Goal: Check status: Check status

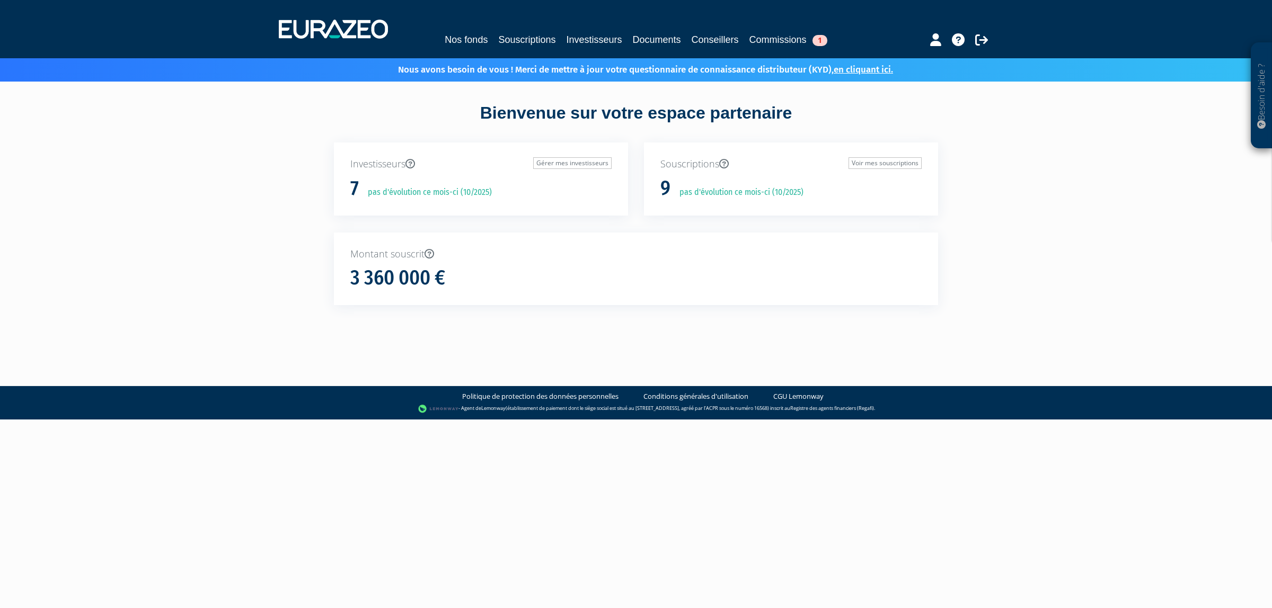
click at [502, 23] on div "Nos fonds Souscriptions Investisseurs Documents Conseillers Commissions 1" at bounding box center [636, 29] width 731 height 39
click at [507, 41] on link "Souscriptions" at bounding box center [526, 39] width 57 height 15
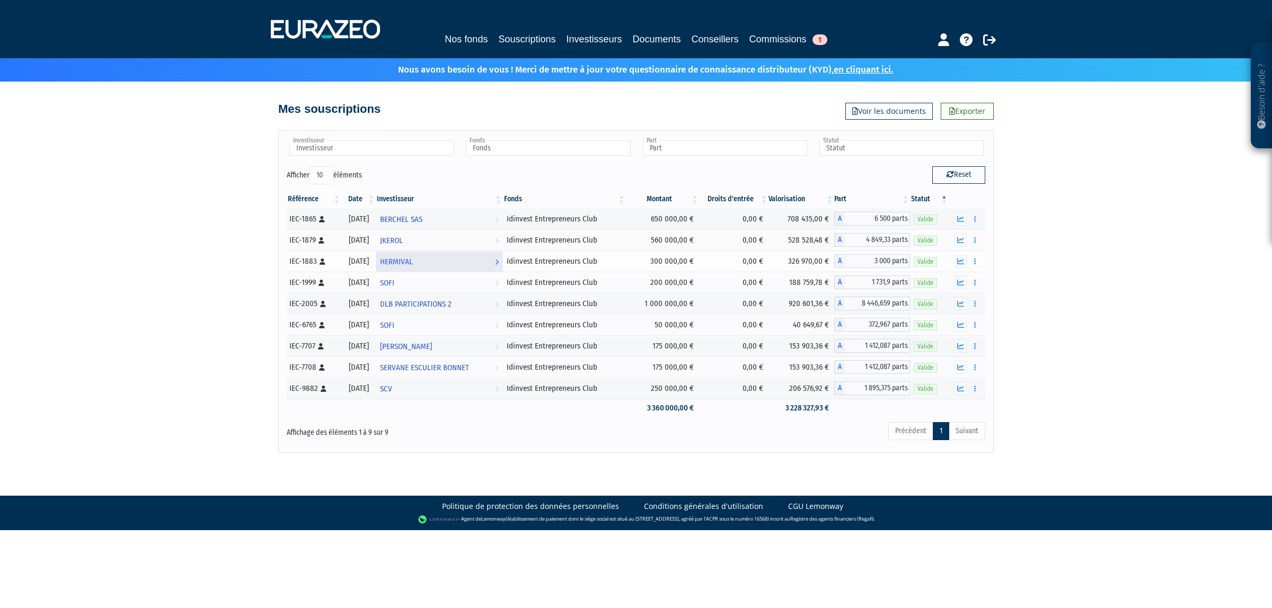
click at [413, 265] on span "HERMIVAL" at bounding box center [396, 262] width 33 height 20
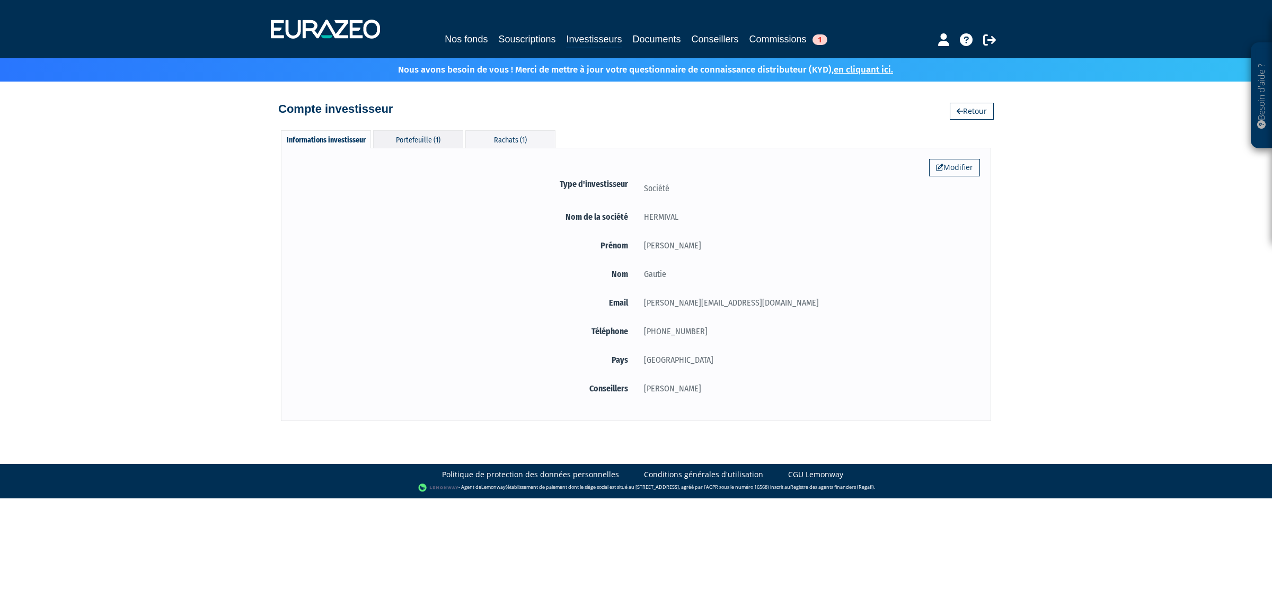
click at [393, 135] on div "Portefeuille (1)" at bounding box center [418, 138] width 90 height 17
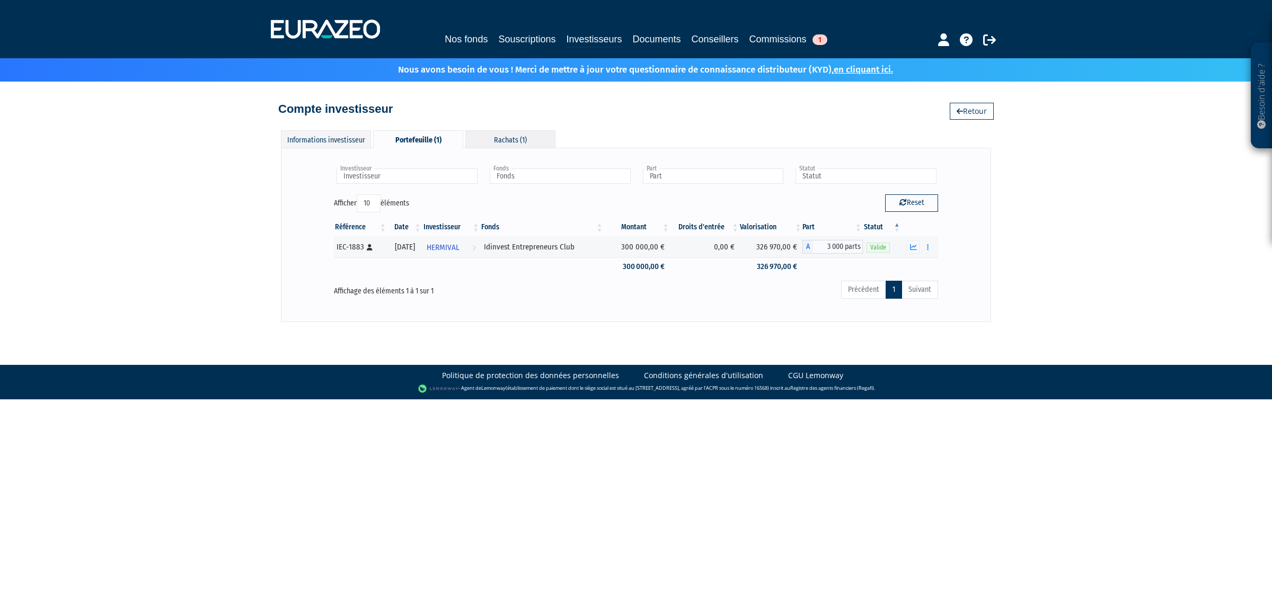
click at [504, 136] on div "Rachats (1)" at bounding box center [510, 138] width 90 height 17
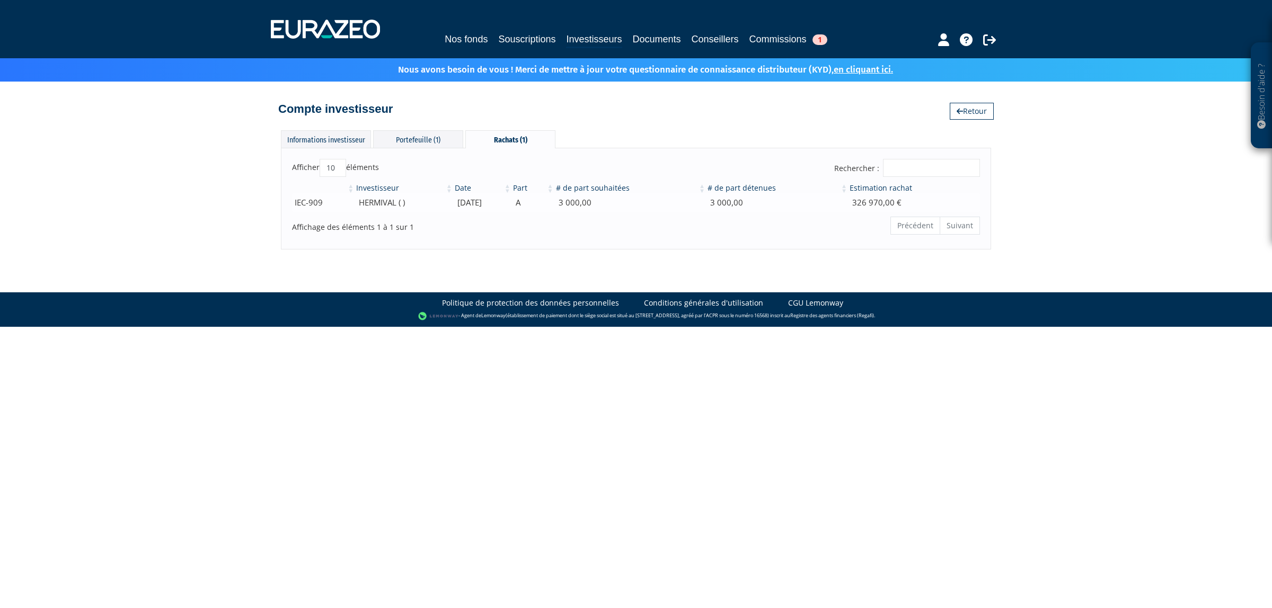
drag, startPoint x: 534, startPoint y: 207, endPoint x: 459, endPoint y: 209, distance: 74.2
click at [459, 209] on td "31/07/2025" at bounding box center [483, 202] width 58 height 19
click at [520, 263] on body "Besoin d'aide ? × J'ai besoin d'aide Si vous avez une question à propos du fonc…" at bounding box center [636, 163] width 1272 height 327
click at [330, 141] on div "Informations investisseur" at bounding box center [326, 138] width 90 height 17
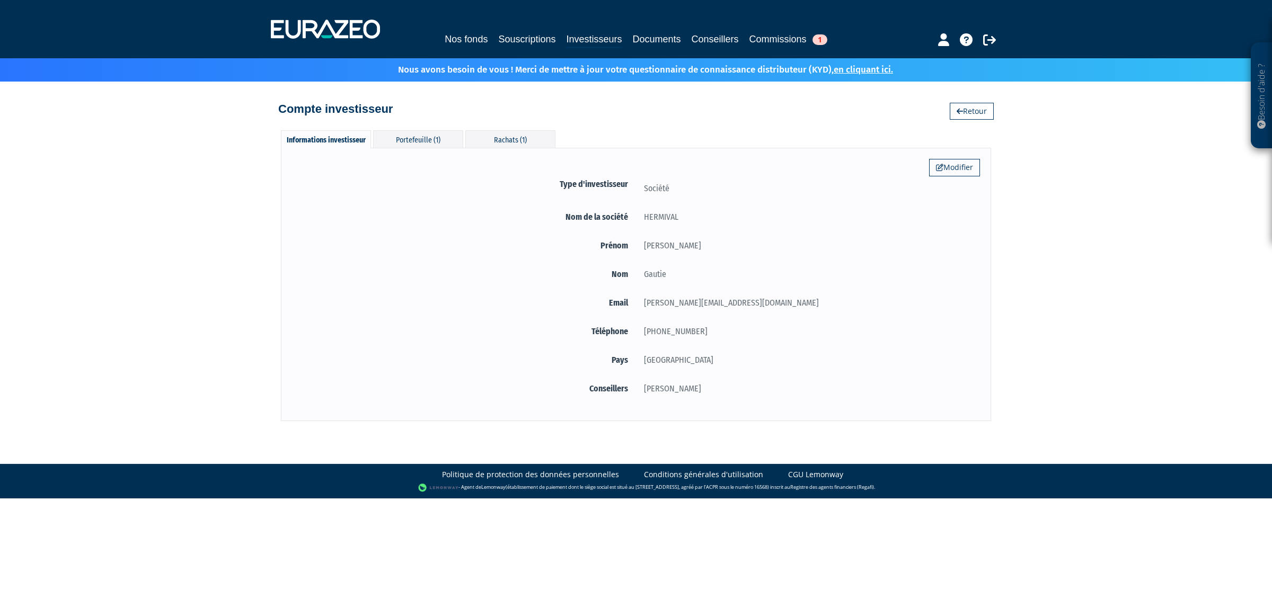
click at [474, 23] on div "Nos fonds Souscriptions Investisseurs Documents Conseillers Commissions 1" at bounding box center [636, 29] width 747 height 39
click at [507, 46] on link "Souscriptions" at bounding box center [526, 39] width 57 height 15
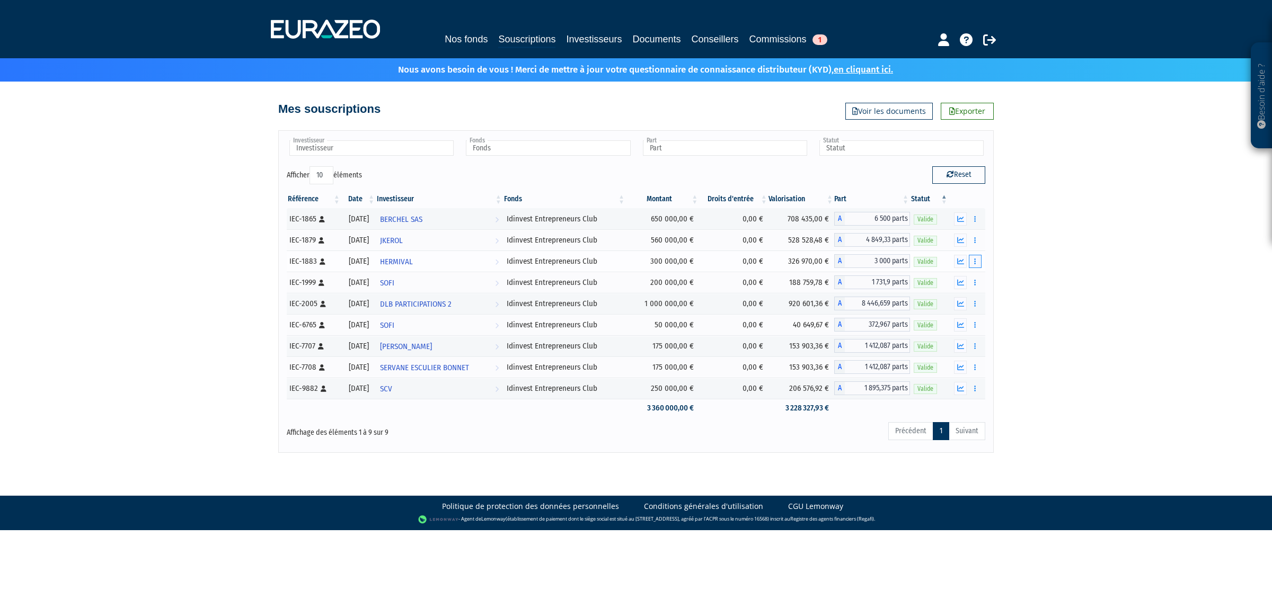
click at [974, 265] on icon "button" at bounding box center [975, 261] width 2 height 7
click at [946, 308] on link "Historique de rachat(s)" at bounding box center [934, 300] width 87 height 17
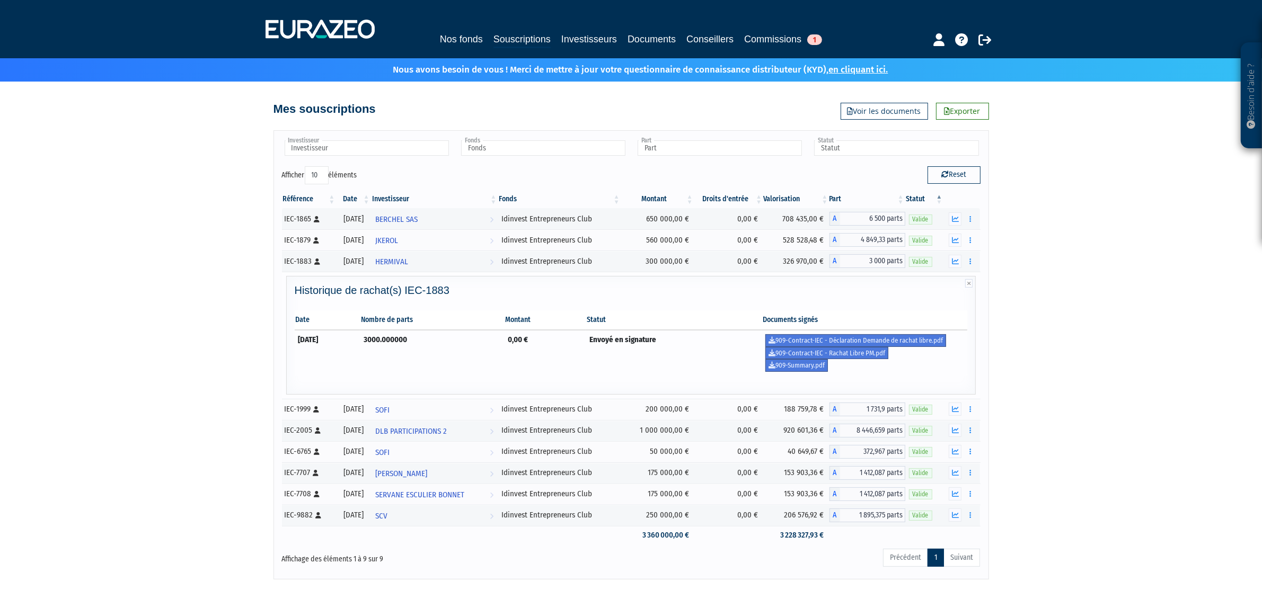
click at [735, 352] on td "Envoyé en signature" at bounding box center [673, 353] width 176 height 46
click at [798, 363] on link "909-Summary.pdf" at bounding box center [796, 365] width 63 height 13
click at [875, 349] on link "909-Contract-IEC - Rachat Libre PM.pdf" at bounding box center [826, 353] width 123 height 13
